Goal: Task Accomplishment & Management: Manage account settings

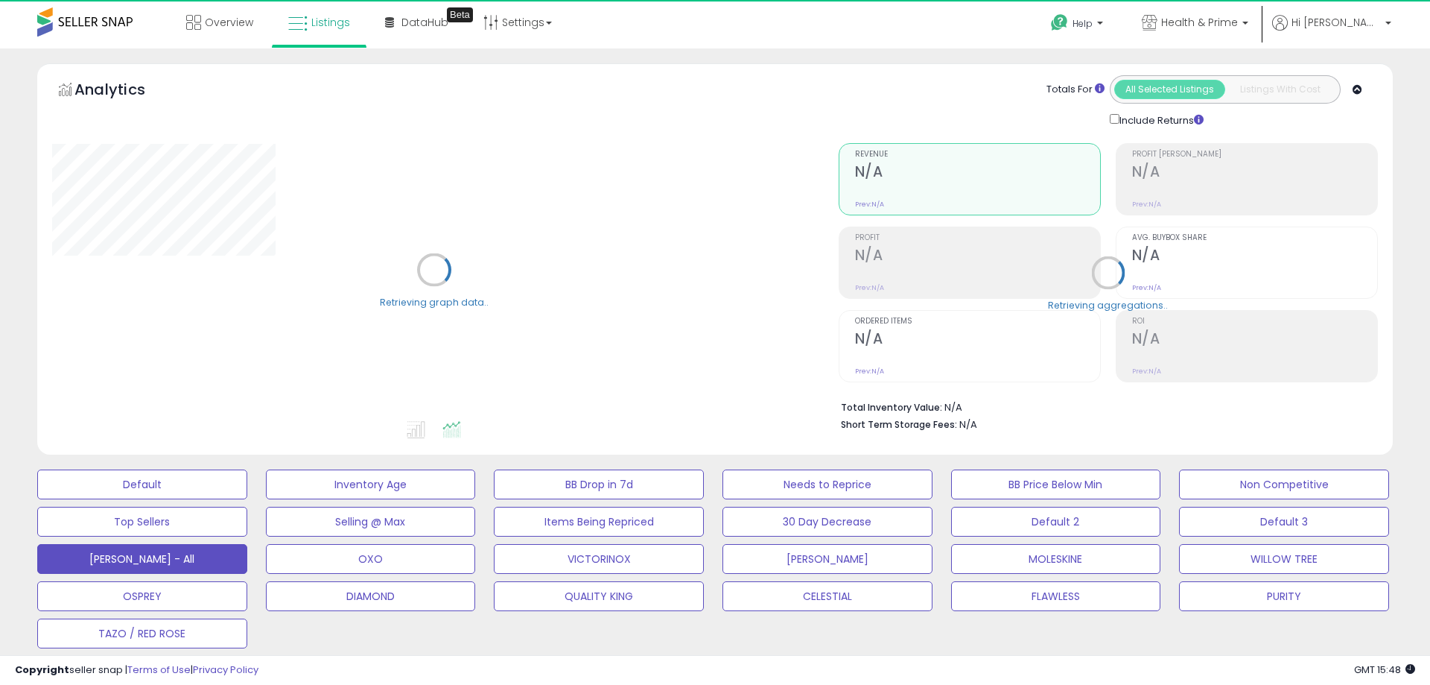
select select "**"
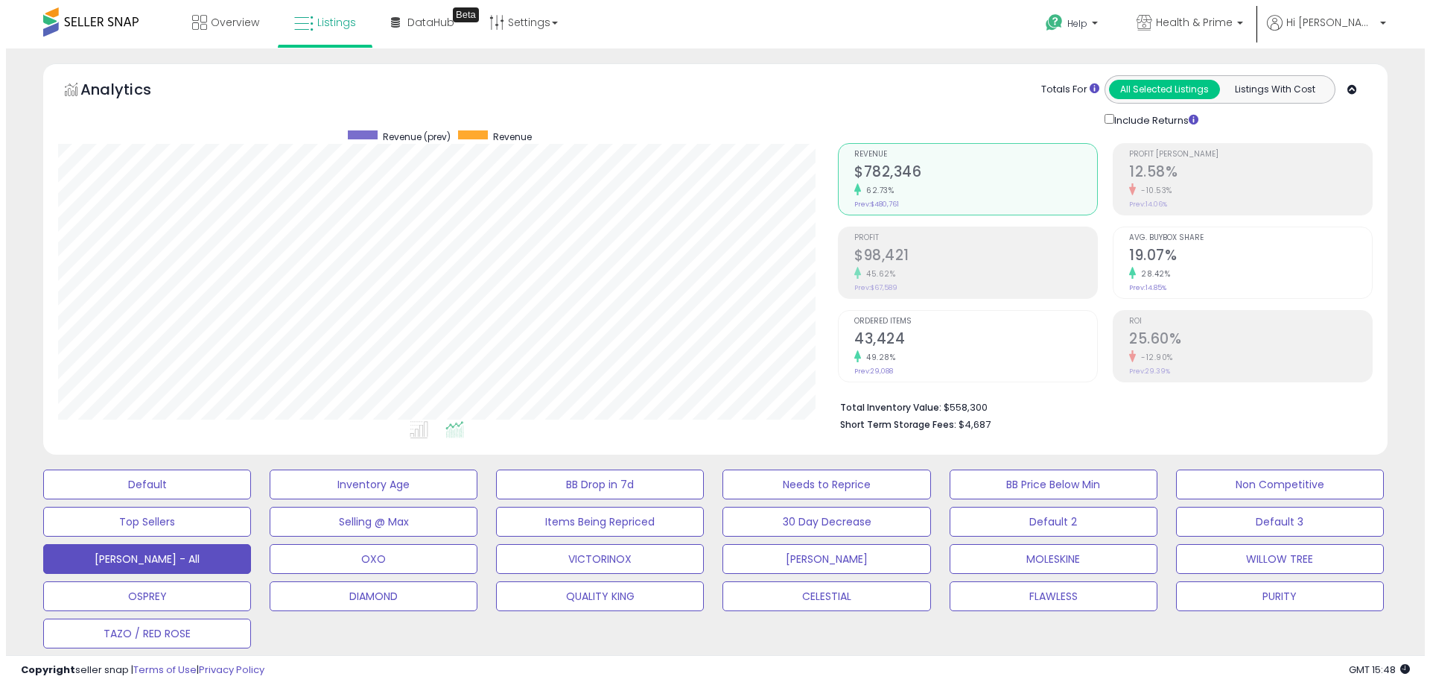
scroll to position [305, 780]
click at [951, 263] on h2 "$98,421" at bounding box center [969, 257] width 243 height 20
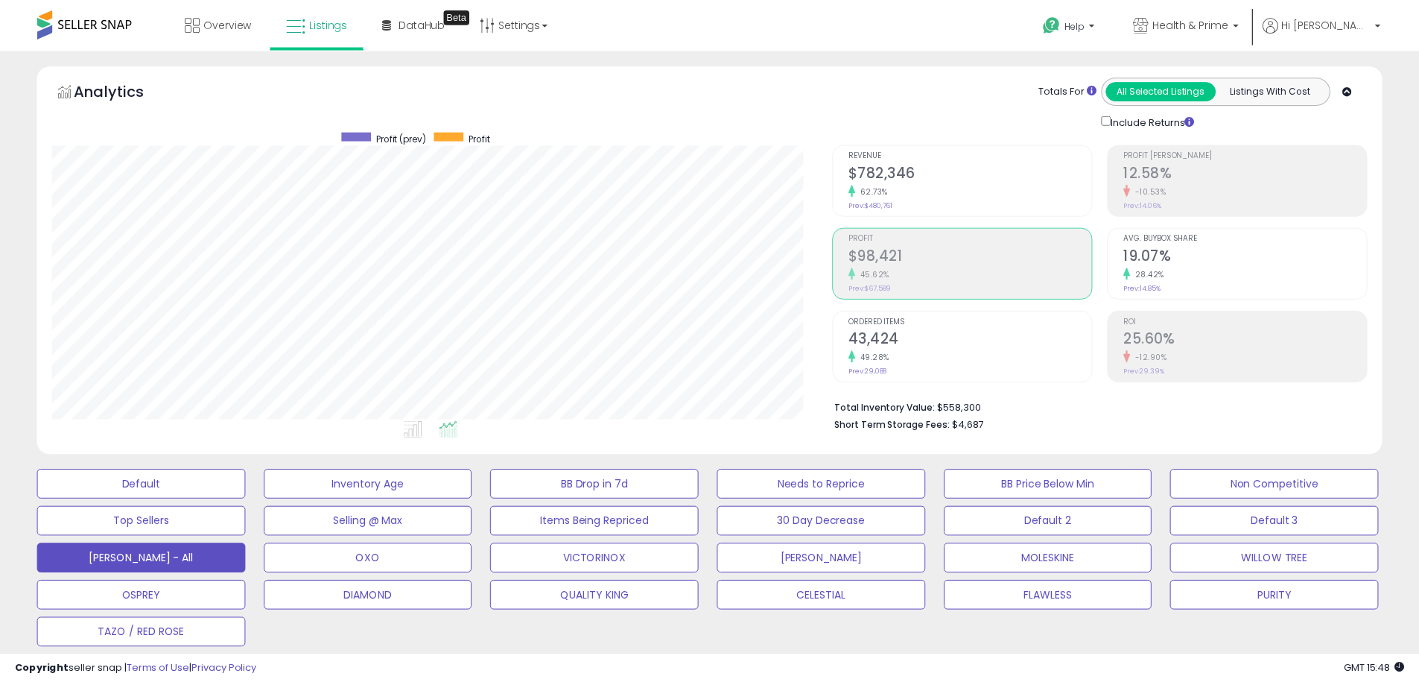
scroll to position [744620, 744146]
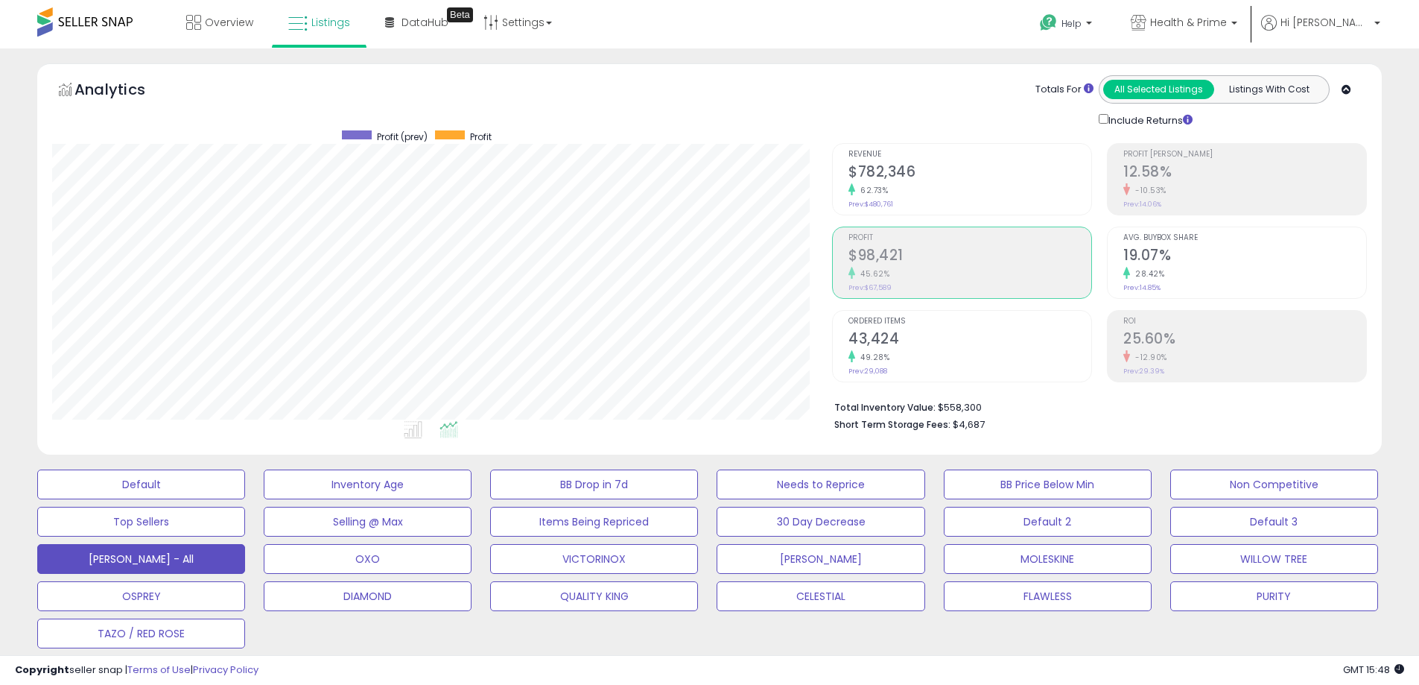
drag, startPoint x: 810, startPoint y: 212, endPoint x: 749, endPoint y: 122, distance: 108.7
click at [749, 122] on div "Analytics Totals For All Selected Listings Listings With Cost Include Returns" at bounding box center [709, 101] width 1315 height 53
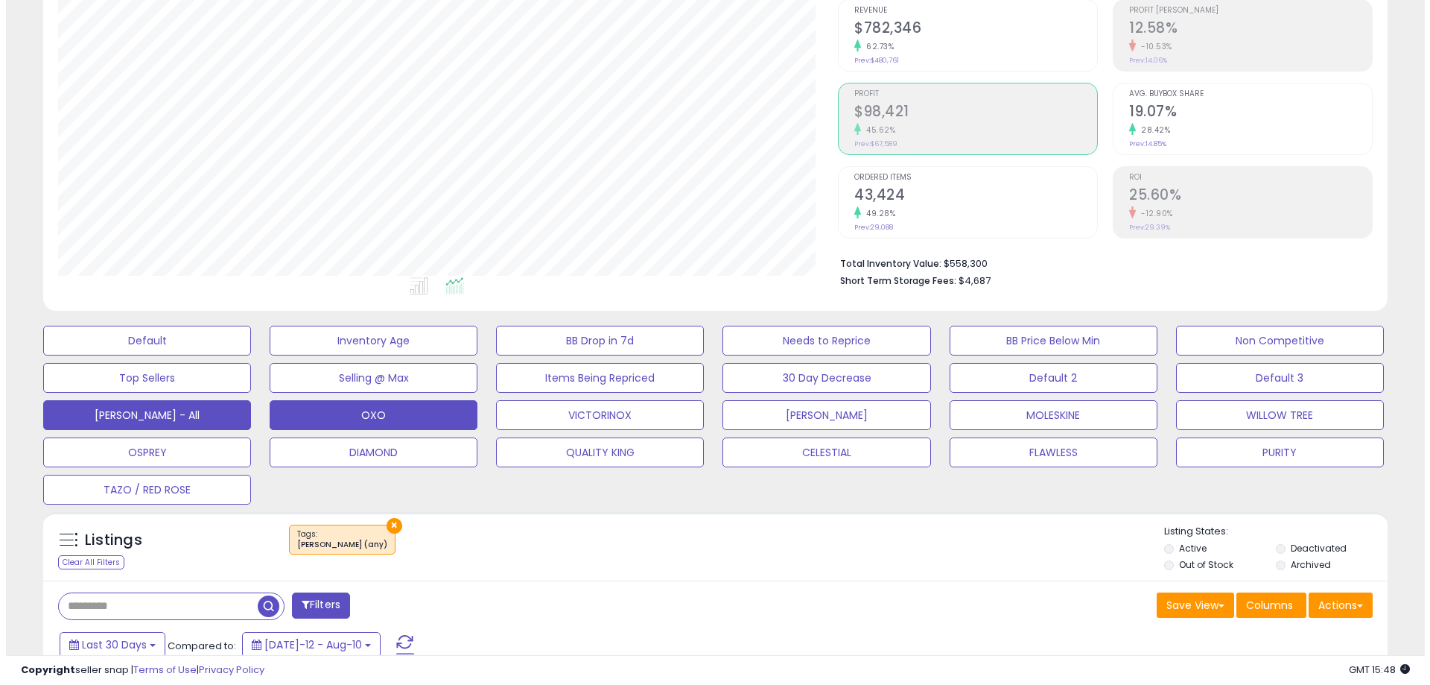
scroll to position [223, 0]
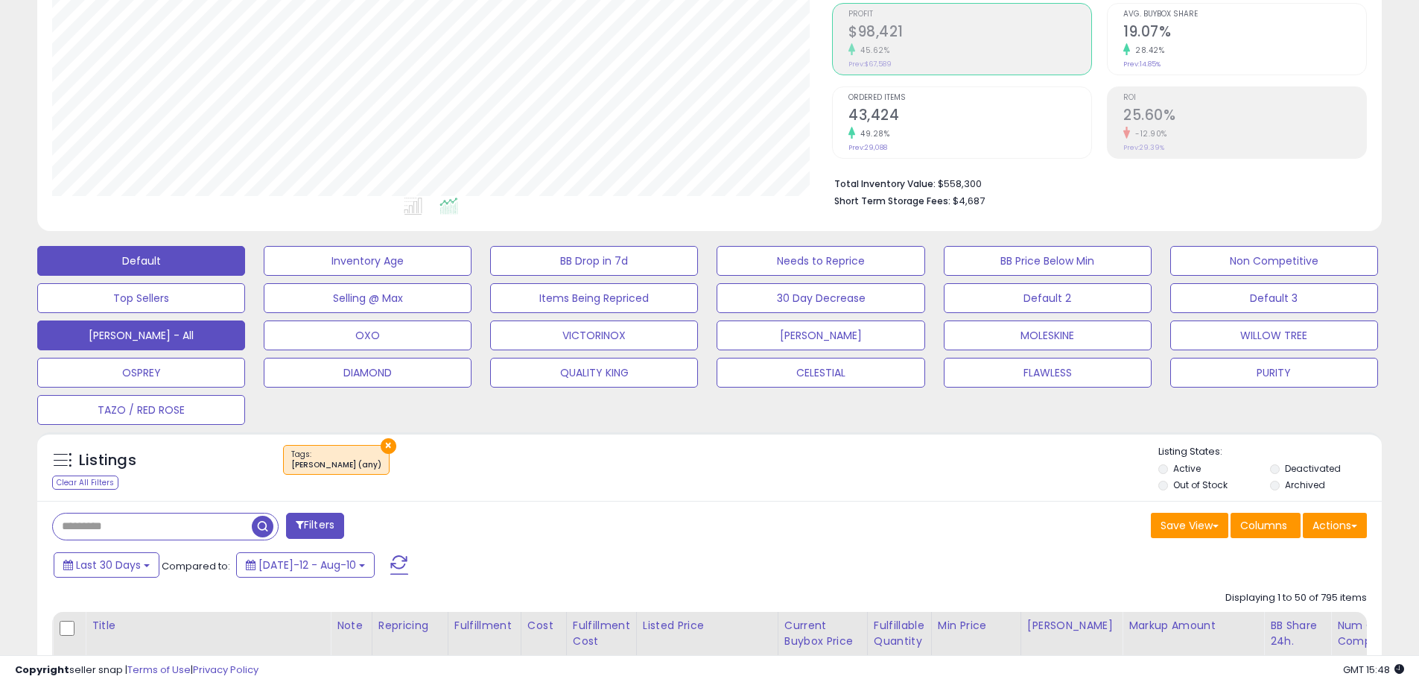
click at [173, 267] on button "Default" at bounding box center [141, 261] width 208 height 30
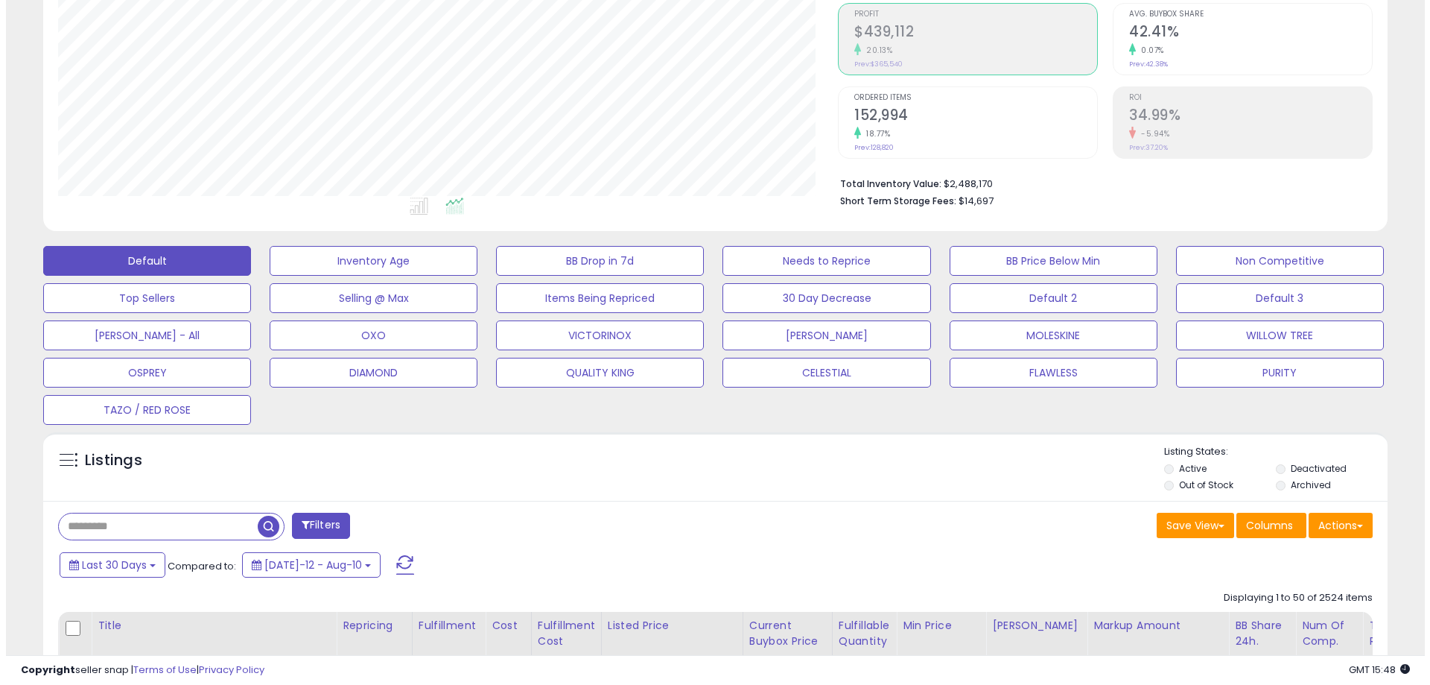
scroll to position [305, 780]
click at [1185, 486] on label "Out of Stock" at bounding box center [1200, 484] width 54 height 13
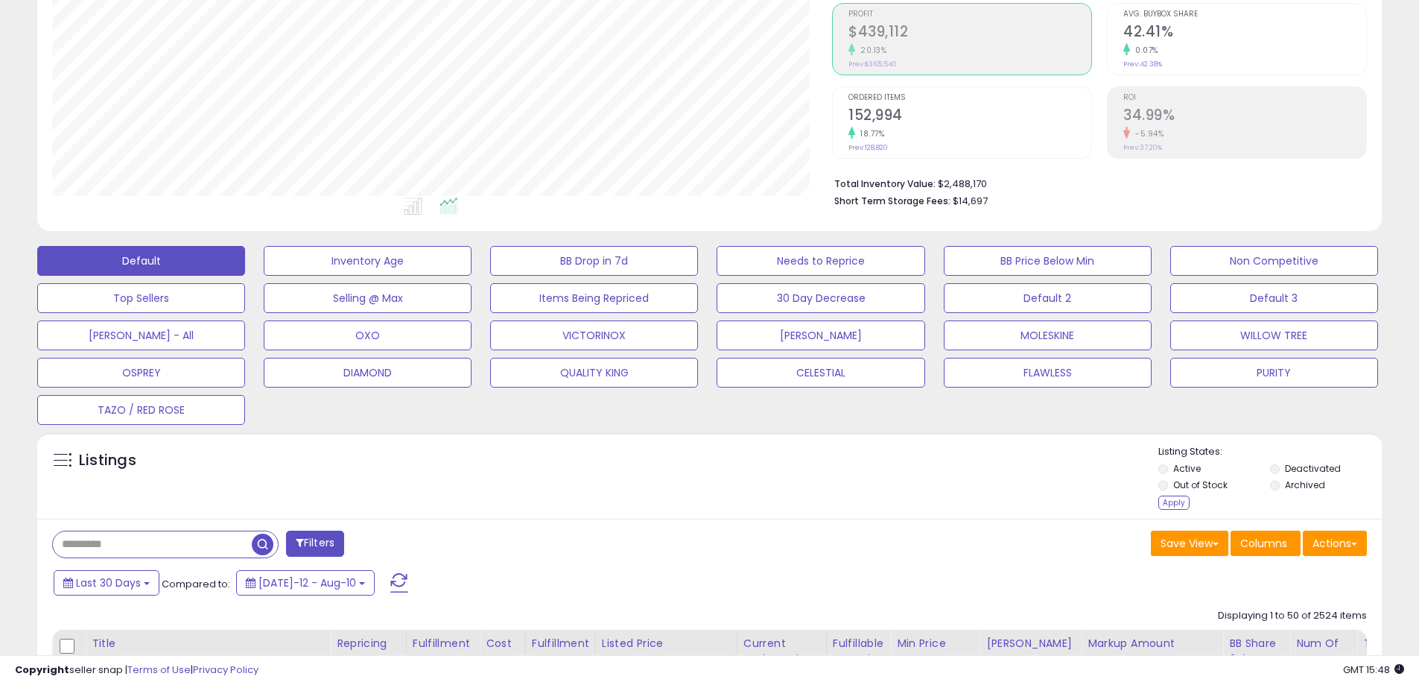
click at [1298, 464] on label "Deactivated" at bounding box center [1313, 468] width 56 height 13
click at [1174, 506] on div "Apply" at bounding box center [1173, 502] width 31 height 14
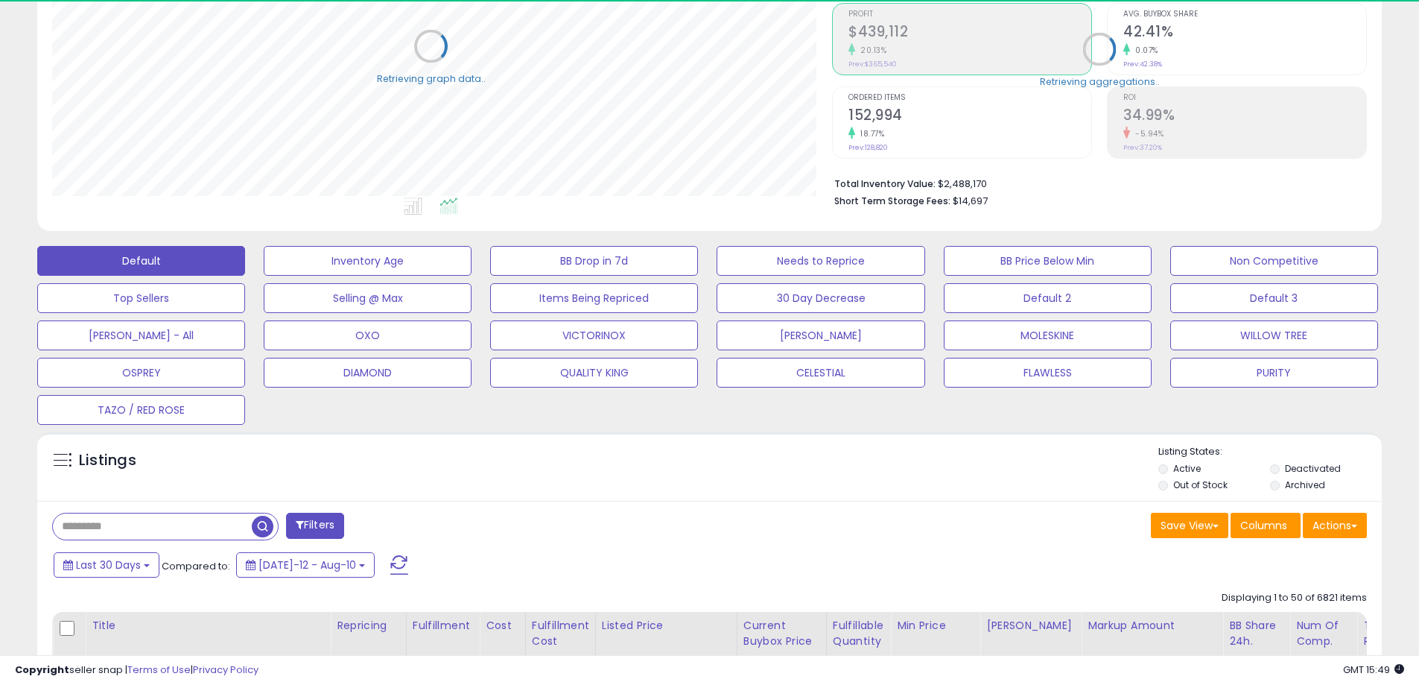
scroll to position [744620, 744146]
click at [1216, 524] on span at bounding box center [1216, 525] width 6 height 3
click at [1173, 583] on link "Update Current View" at bounding box center [1144, 582] width 159 height 23
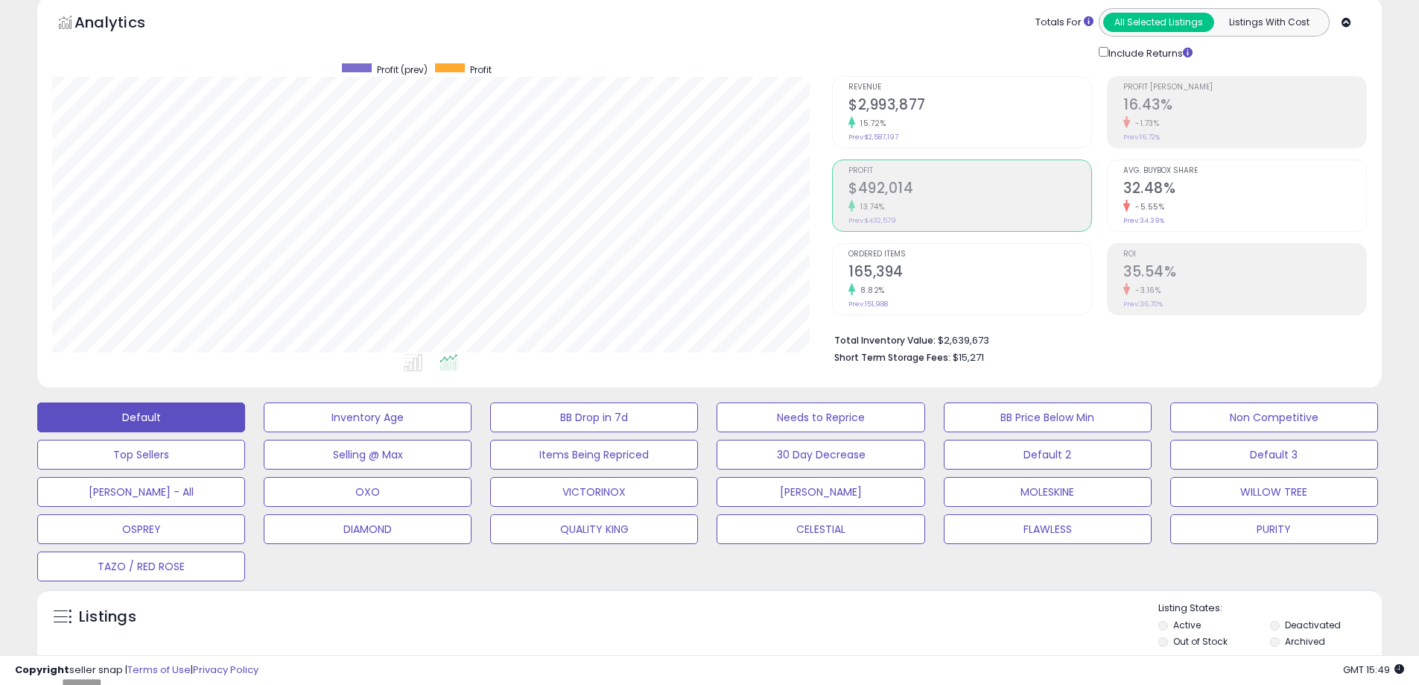
scroll to position [149, 0]
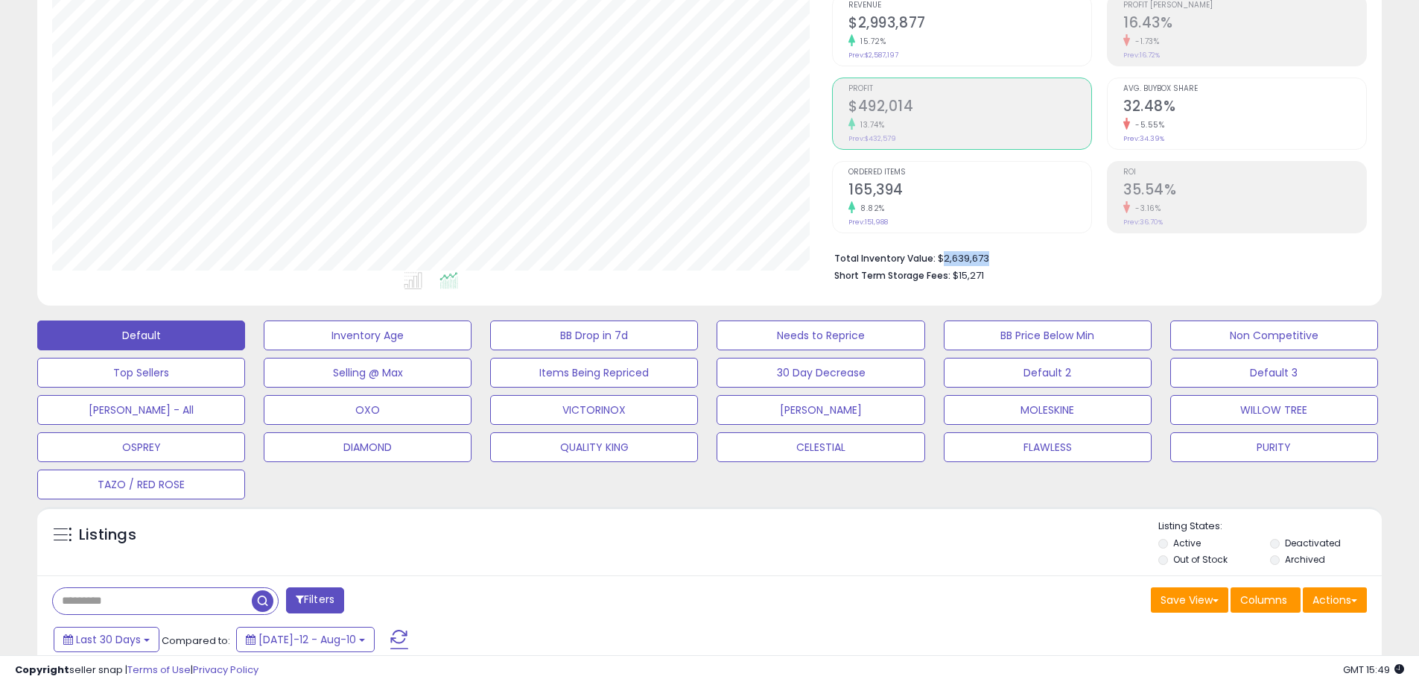
drag, startPoint x: 942, startPoint y: 257, endPoint x: 987, endPoint y: 261, distance: 45.6
click at [987, 261] on li "Total Inventory Value: $2,639,673" at bounding box center [1094, 257] width 521 height 18
click at [1012, 256] on li "Total Inventory Value: $2,639,673" at bounding box center [1094, 257] width 521 height 18
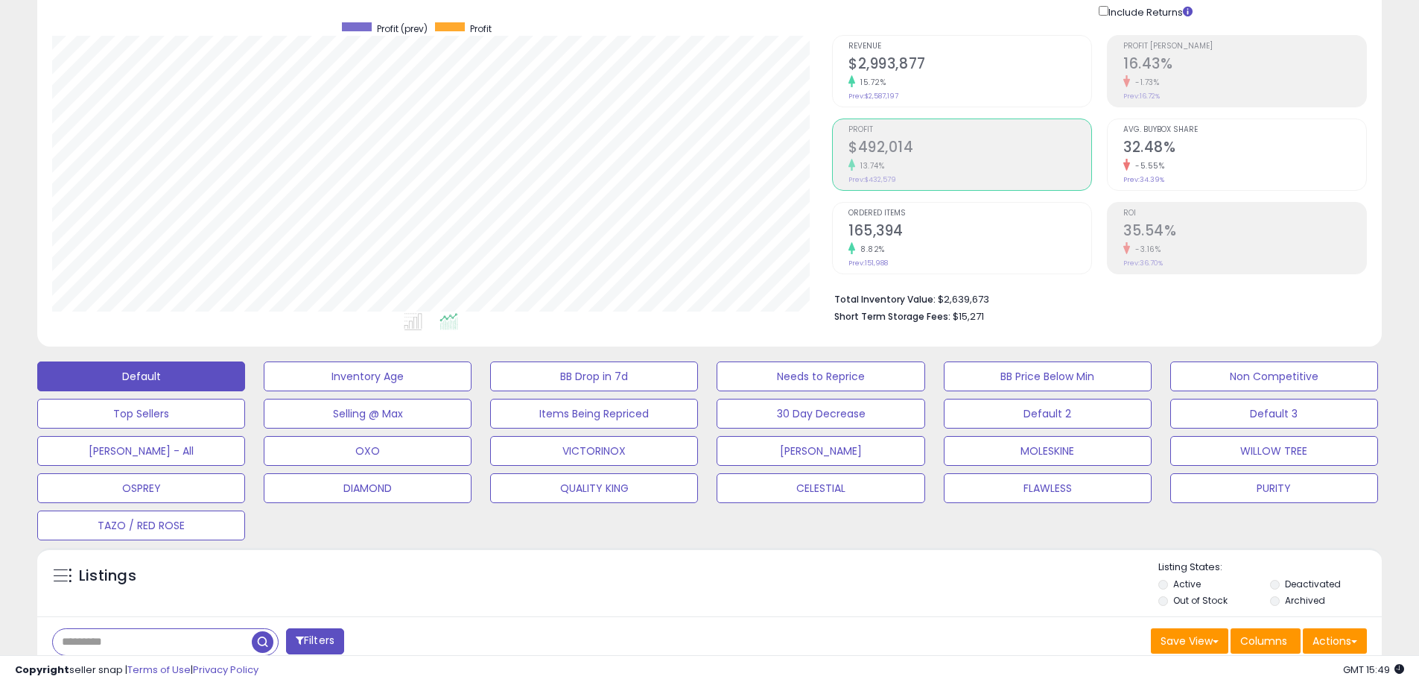
scroll to position [74, 0]
